Goal: Task Accomplishment & Management: Use online tool/utility

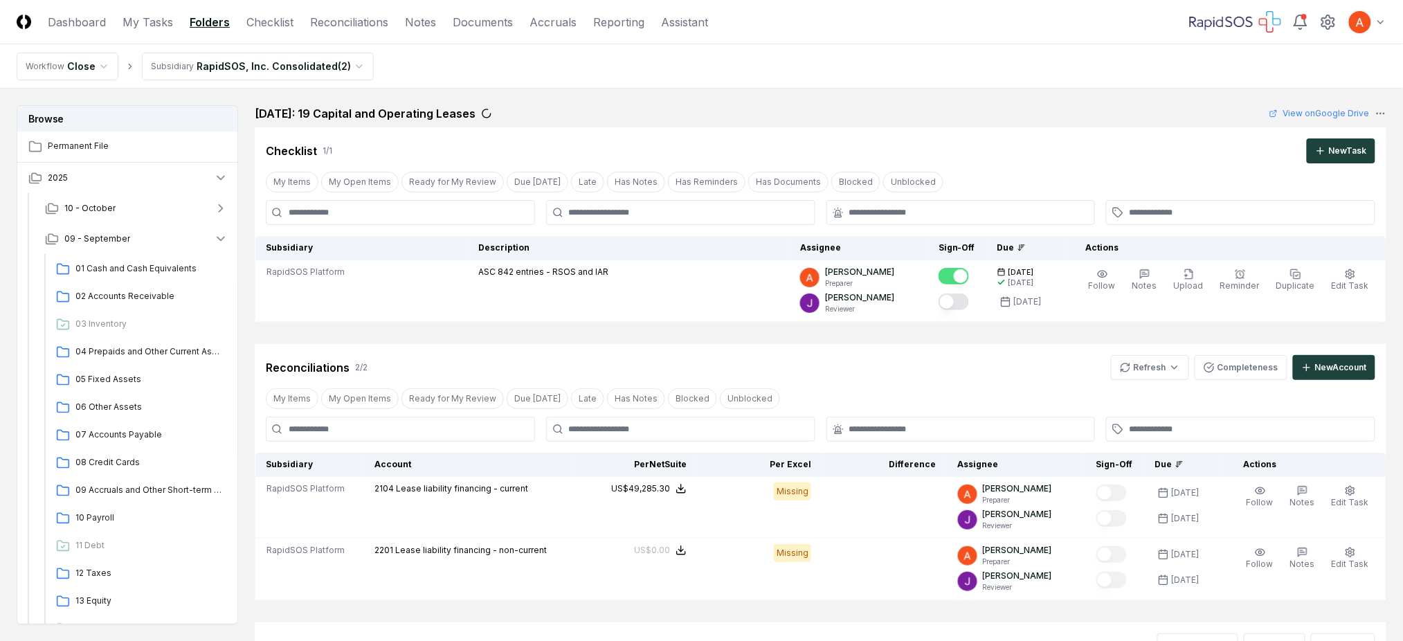
scroll to position [277, 0]
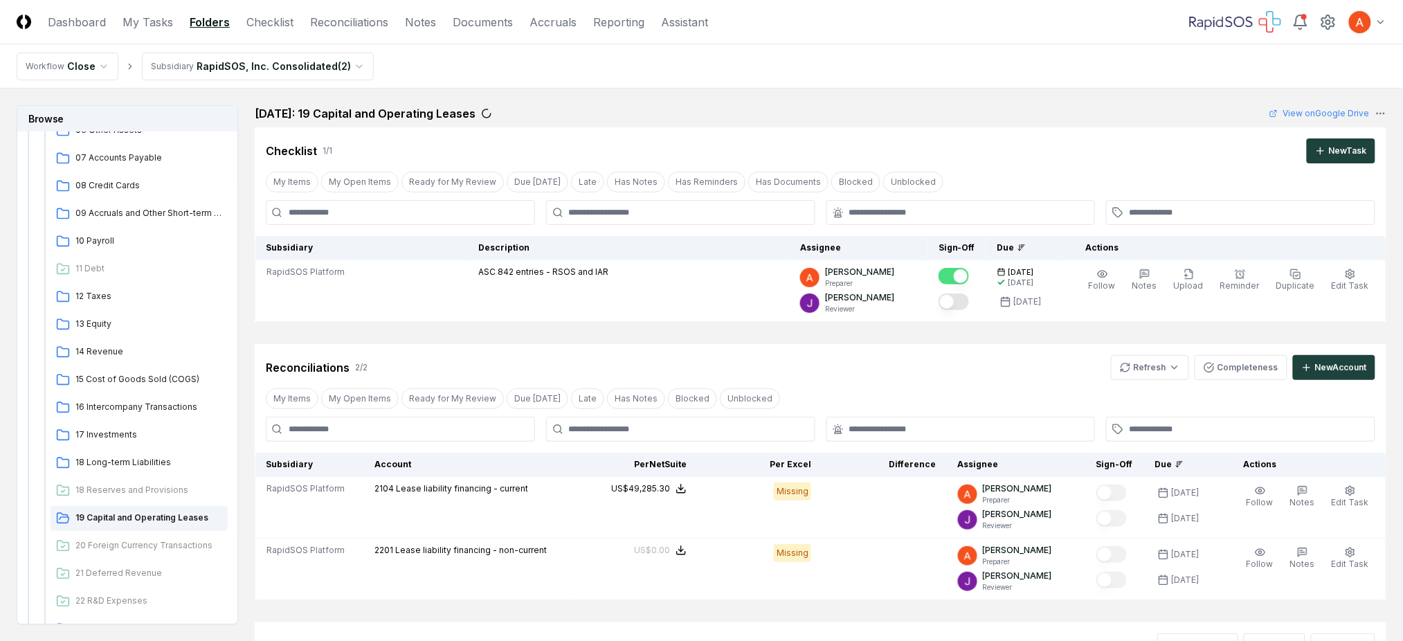
click at [1083, 176] on div "My Items My Open Items Ready for My Review Due [DATE] Late Has Notes Has Remind…" at bounding box center [821, 182] width 1132 height 26
click at [1058, 134] on div "Checklist 1 / 1 New Task" at bounding box center [821, 145] width 1132 height 36
click at [831, 60] on nav "Workflow Close Subsidiary RapidSOS, Inc. Consolidated ( 2 )" at bounding box center [701, 66] width 1403 height 44
click at [999, 163] on div "Checklist 1 / 1 New Task" at bounding box center [821, 150] width 1110 height 25
click at [934, 214] on input "text" at bounding box center [967, 212] width 237 height 12
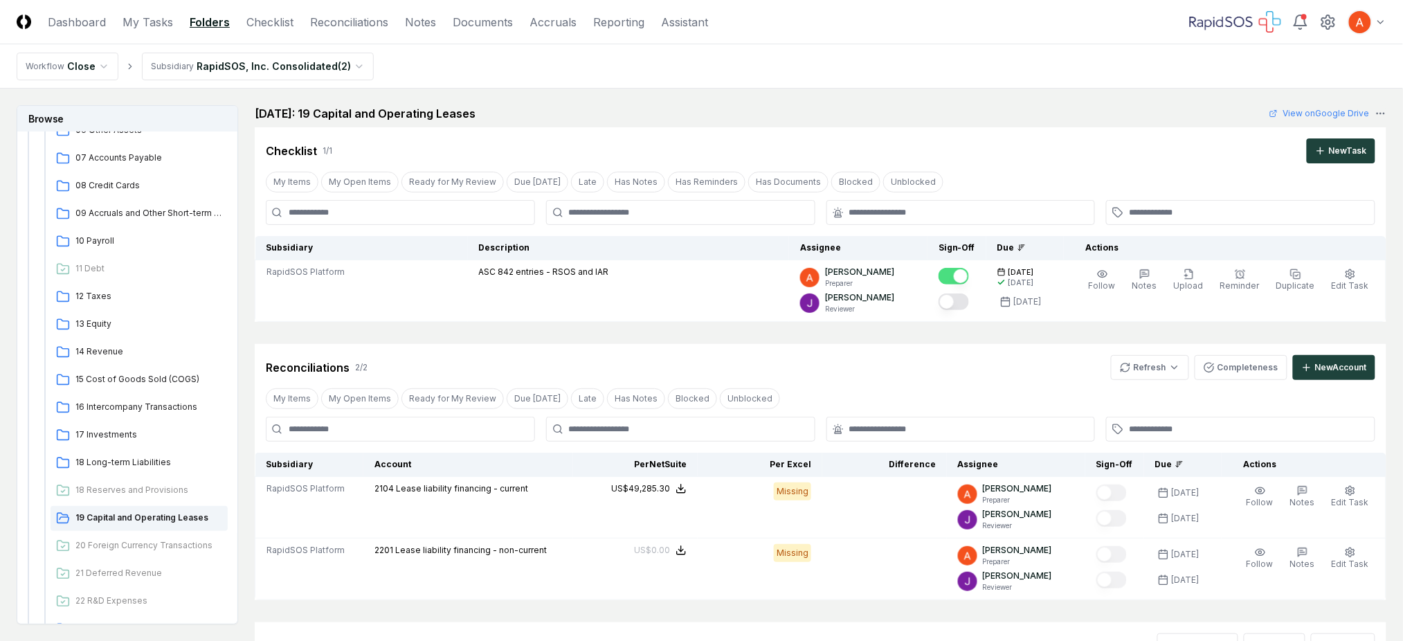
click at [970, 163] on div "Checklist 1 / 1 New Task My Items My Open Items Ready for My Review Due [DATE] …" at bounding box center [821, 224] width 1132 height 194
click at [965, 107] on div "[DATE]: 19 Capital and Operating Leases View on Google Drive" at bounding box center [821, 113] width 1132 height 17
click at [1060, 171] on div "My Items My Open Items Ready for My Review Due [DATE] Late Has Notes Has Remind…" at bounding box center [821, 182] width 1132 height 26
click at [966, 144] on div "Checklist 1 / 1 New Task" at bounding box center [821, 150] width 1110 height 25
click at [902, 64] on nav "Workflow Close Subsidiary RapidSOS, Inc. Consolidated ( 2 )" at bounding box center [701, 66] width 1403 height 44
